Goal: Task Accomplishment & Management: Complete application form

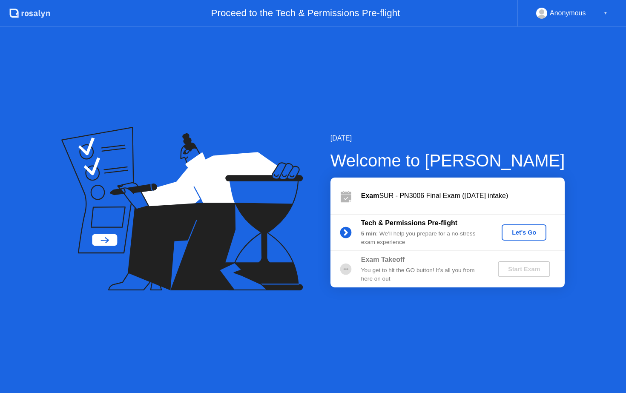
click at [530, 231] on div "Let's Go" at bounding box center [524, 232] width 38 height 7
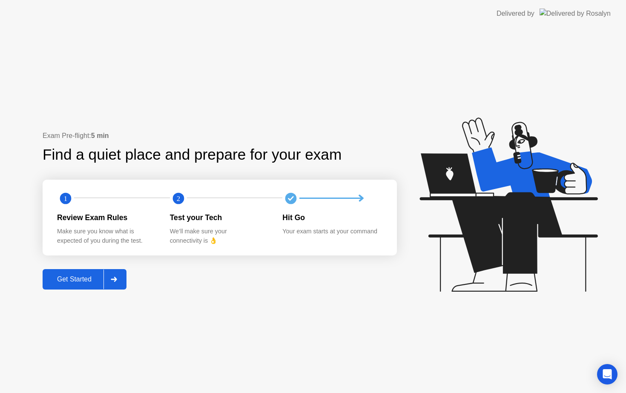
click at [179, 355] on div "Exam Pre-flight: 5 min Find a quiet place and prepare for your exam 1 2 Review …" at bounding box center [313, 210] width 626 height 366
click at [69, 276] on div "Get Started" at bounding box center [74, 279] width 58 height 8
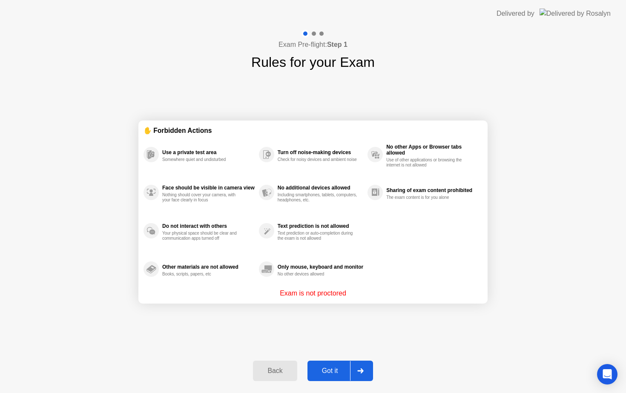
click at [327, 373] on div "Got it" at bounding box center [330, 371] width 40 height 8
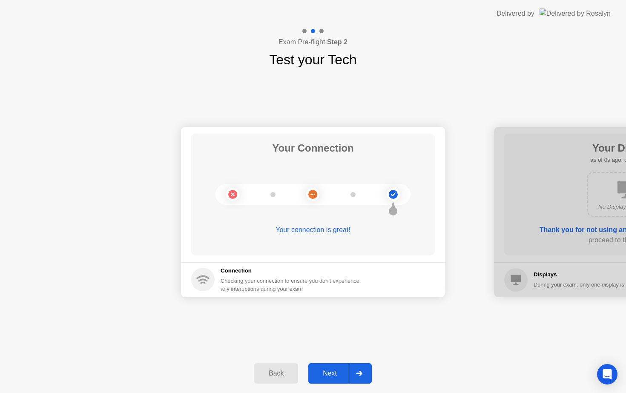
click at [328, 363] on button "Next" at bounding box center [339, 373] width 63 height 20
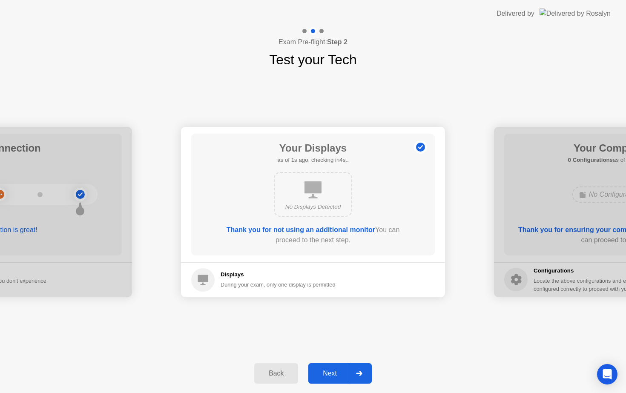
click at [331, 368] on button "Next" at bounding box center [339, 373] width 63 height 20
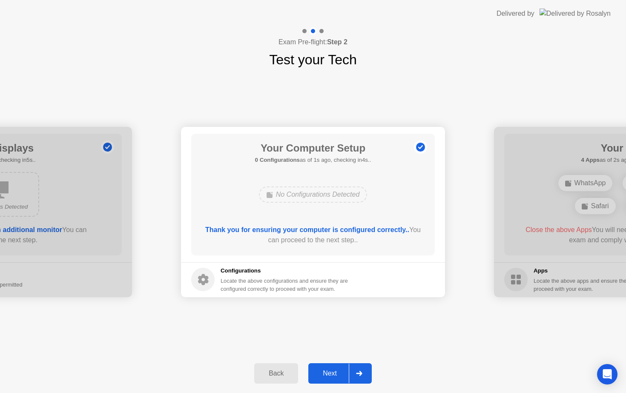
click at [341, 375] on div "Next" at bounding box center [330, 374] width 38 height 8
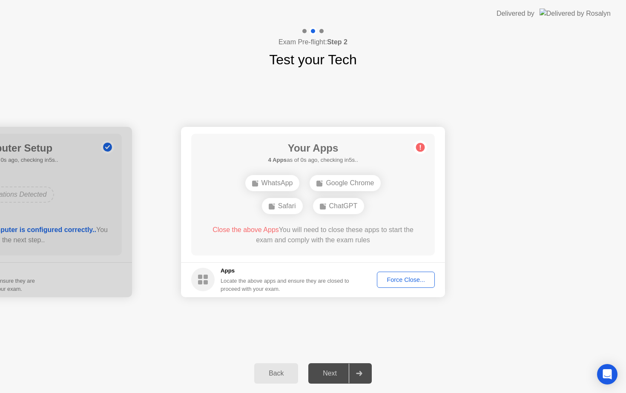
click at [384, 277] on div "Force Close..." at bounding box center [406, 279] width 52 height 7
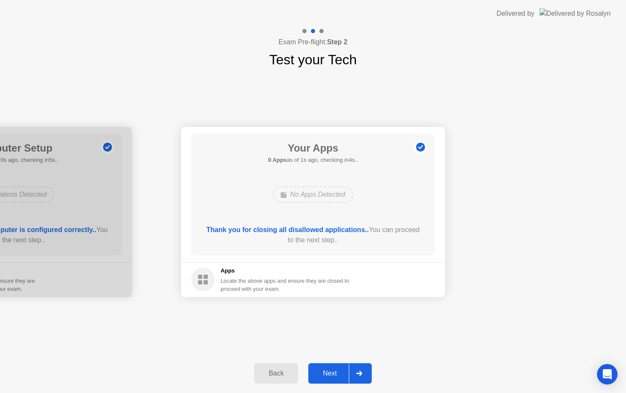
click at [329, 379] on button "Next" at bounding box center [339, 373] width 63 height 20
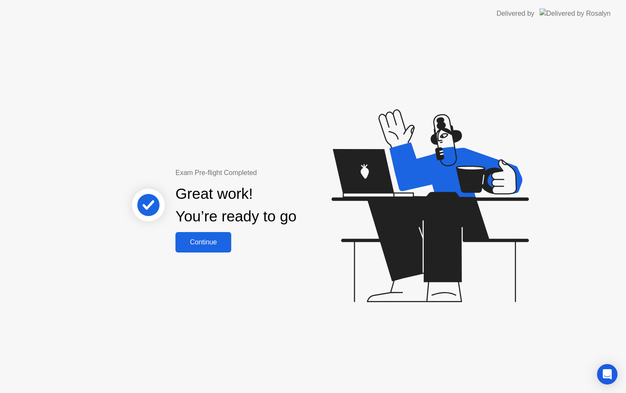
click at [221, 246] on div "Continue" at bounding box center [203, 242] width 51 height 8
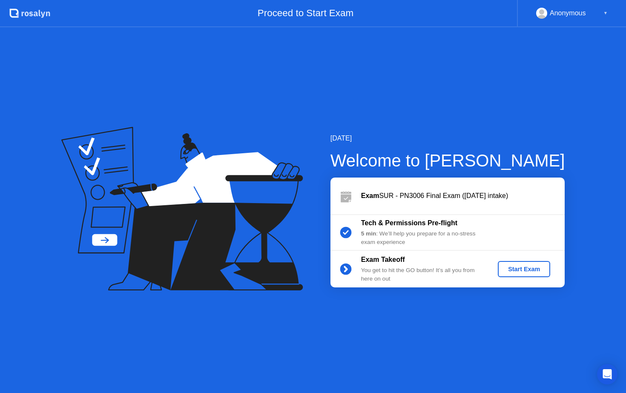
click at [515, 266] on div "Start Exam" at bounding box center [524, 269] width 46 height 7
